Goal: Find specific page/section: Find specific page/section

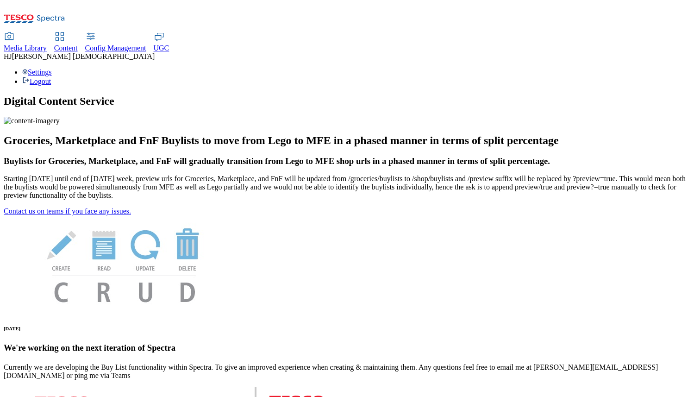
click at [47, 44] on span "Media Library" at bounding box center [25, 48] width 43 height 8
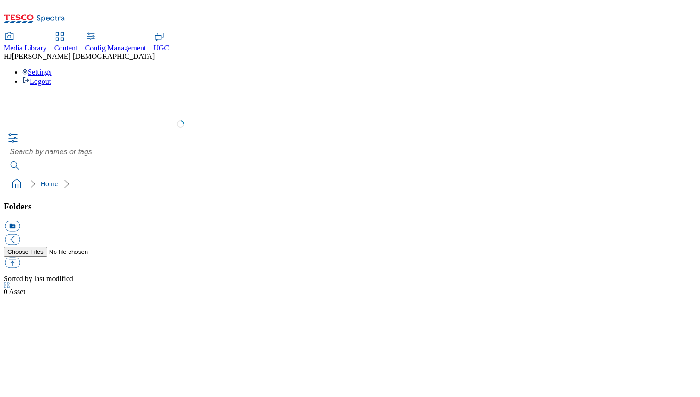
select select "flare-test"
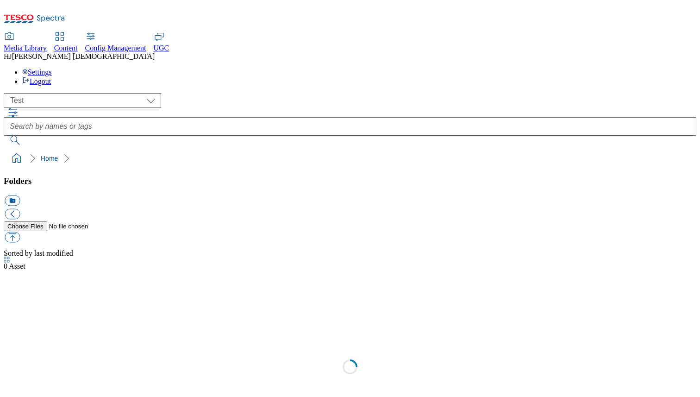
scroll to position [0, 0]
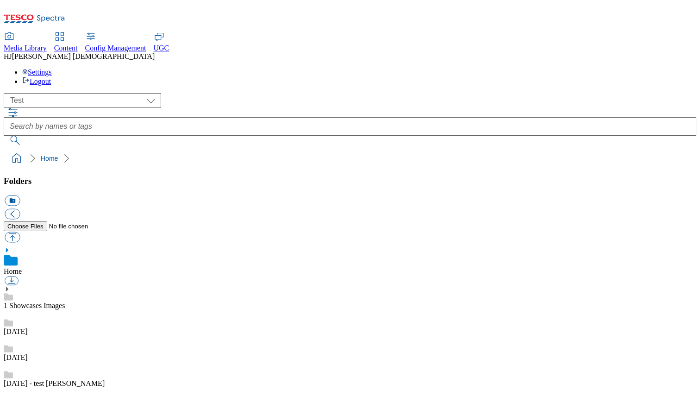
click at [28, 327] on link "10 oct" at bounding box center [16, 331] width 24 height 8
click at [28, 353] on link "12 sept" at bounding box center [16, 357] width 24 height 8
click at [65, 291] on link "1 Showcases Images" at bounding box center [34, 295] width 61 height 8
click at [8, 276] on use at bounding box center [7, 278] width 2 height 5
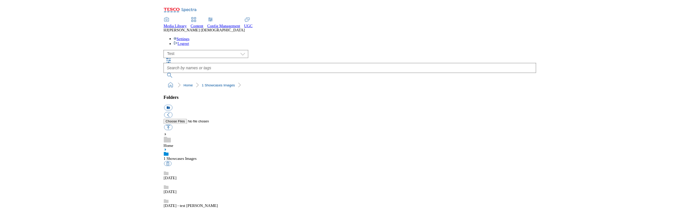
scroll to position [78, 0]
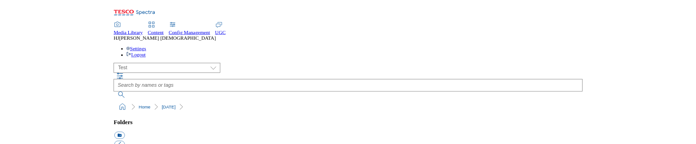
scroll to position [103, 0]
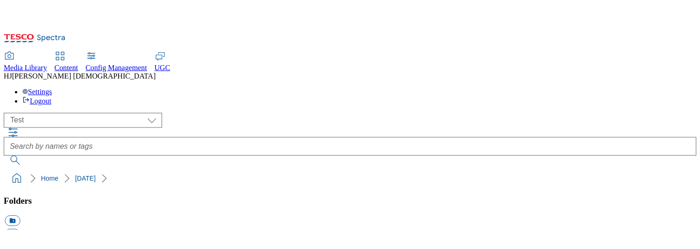
scroll to position [137, 0]
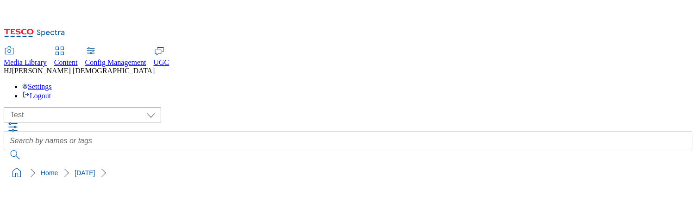
scroll to position [167, 0]
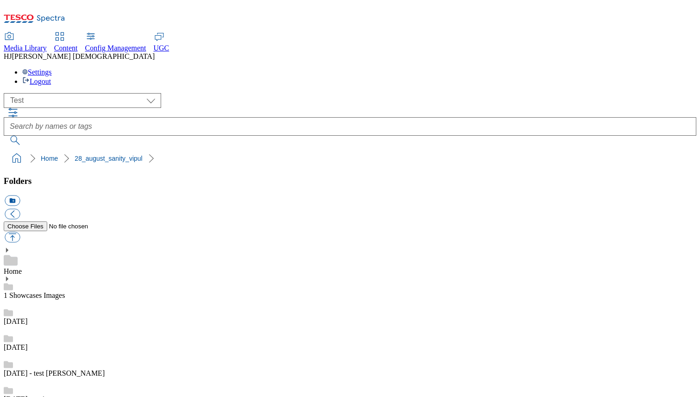
scroll to position [321, 0]
